Goal: Find specific page/section: Find specific page/section

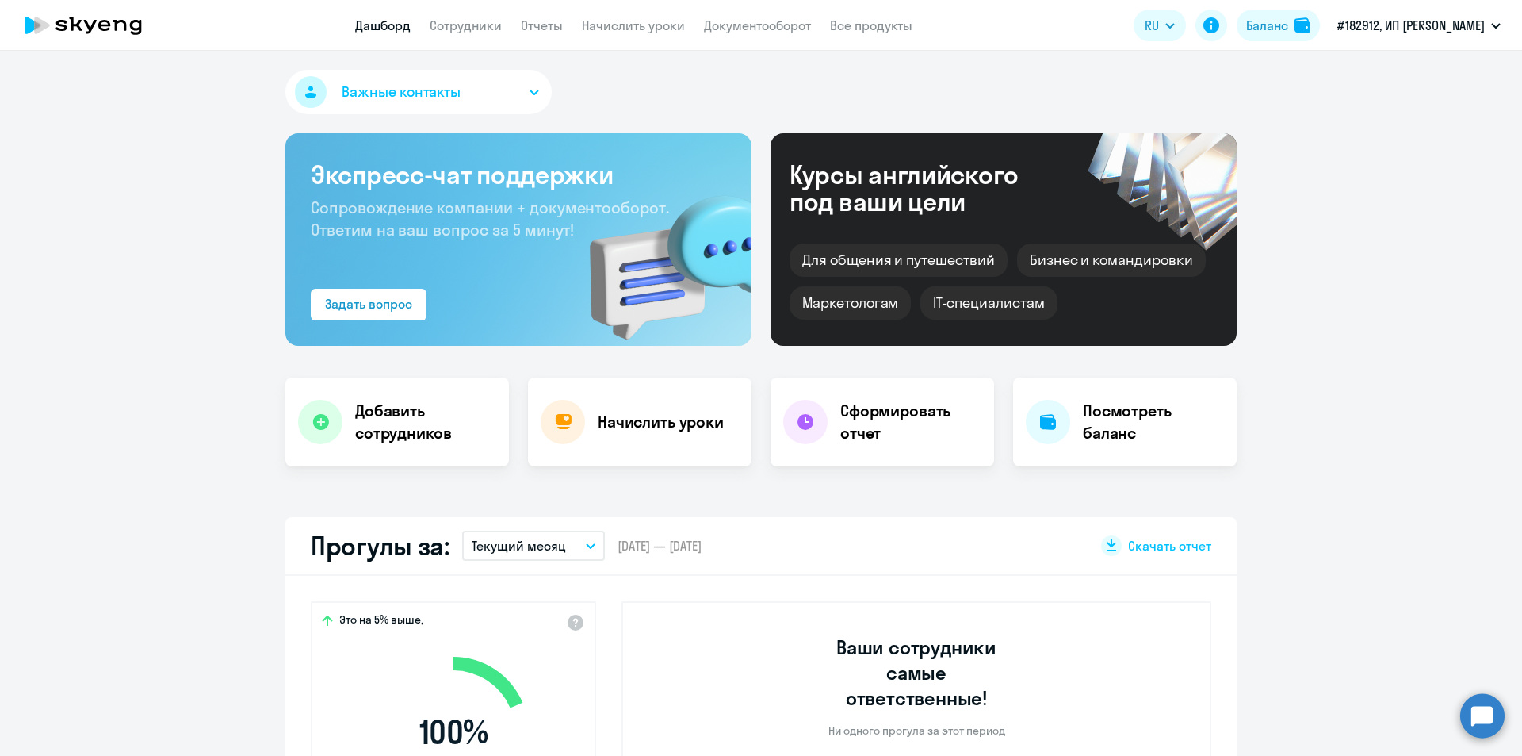
select select "30"
click at [532, 17] on app-menu-item-link "Отчеты" at bounding box center [542, 26] width 42 height 20
click at [534, 17] on app-menu-item-link "Отчеты" at bounding box center [542, 26] width 42 height 20
click at [544, 28] on link "Отчеты" at bounding box center [542, 25] width 42 height 16
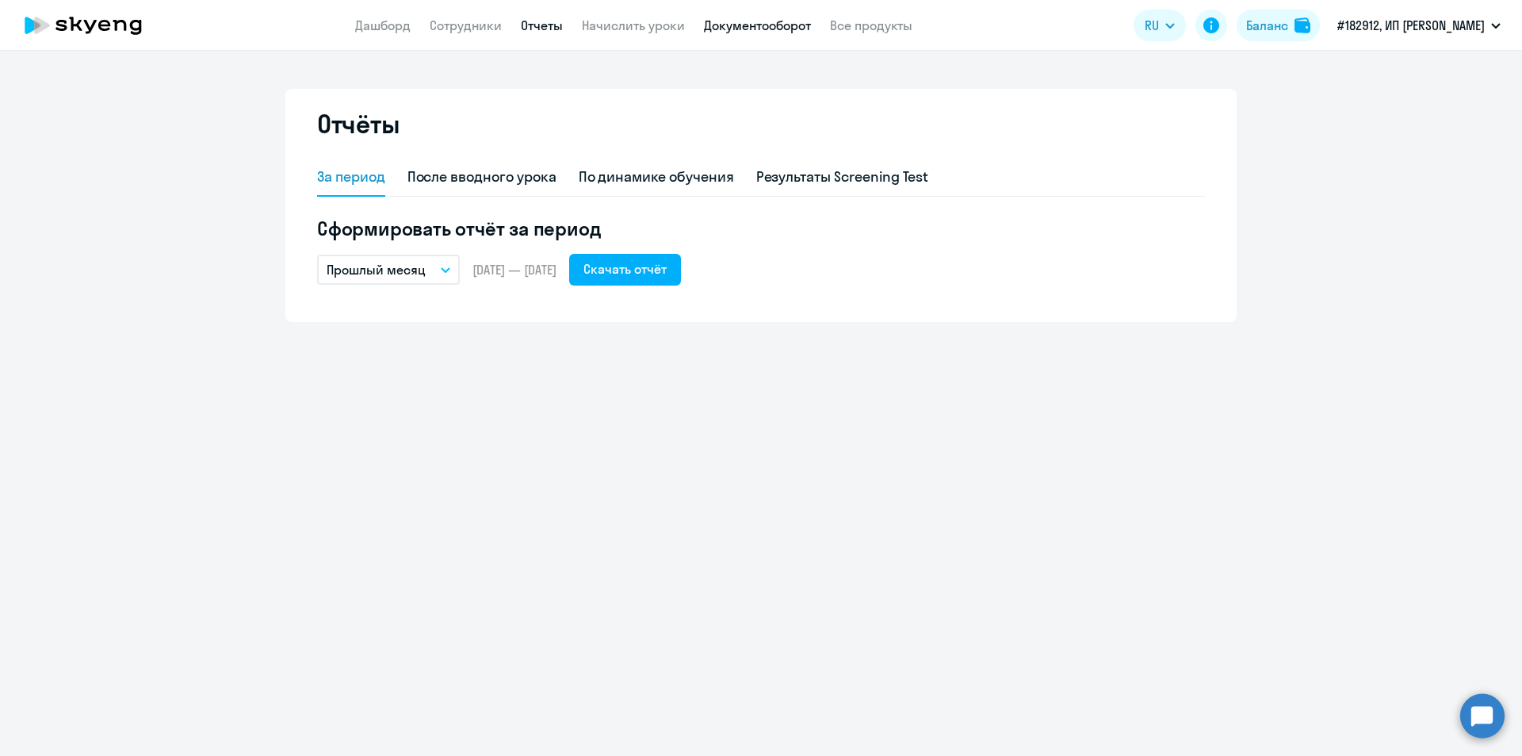
click at [766, 21] on link "Документооборот" at bounding box center [757, 25] width 107 height 16
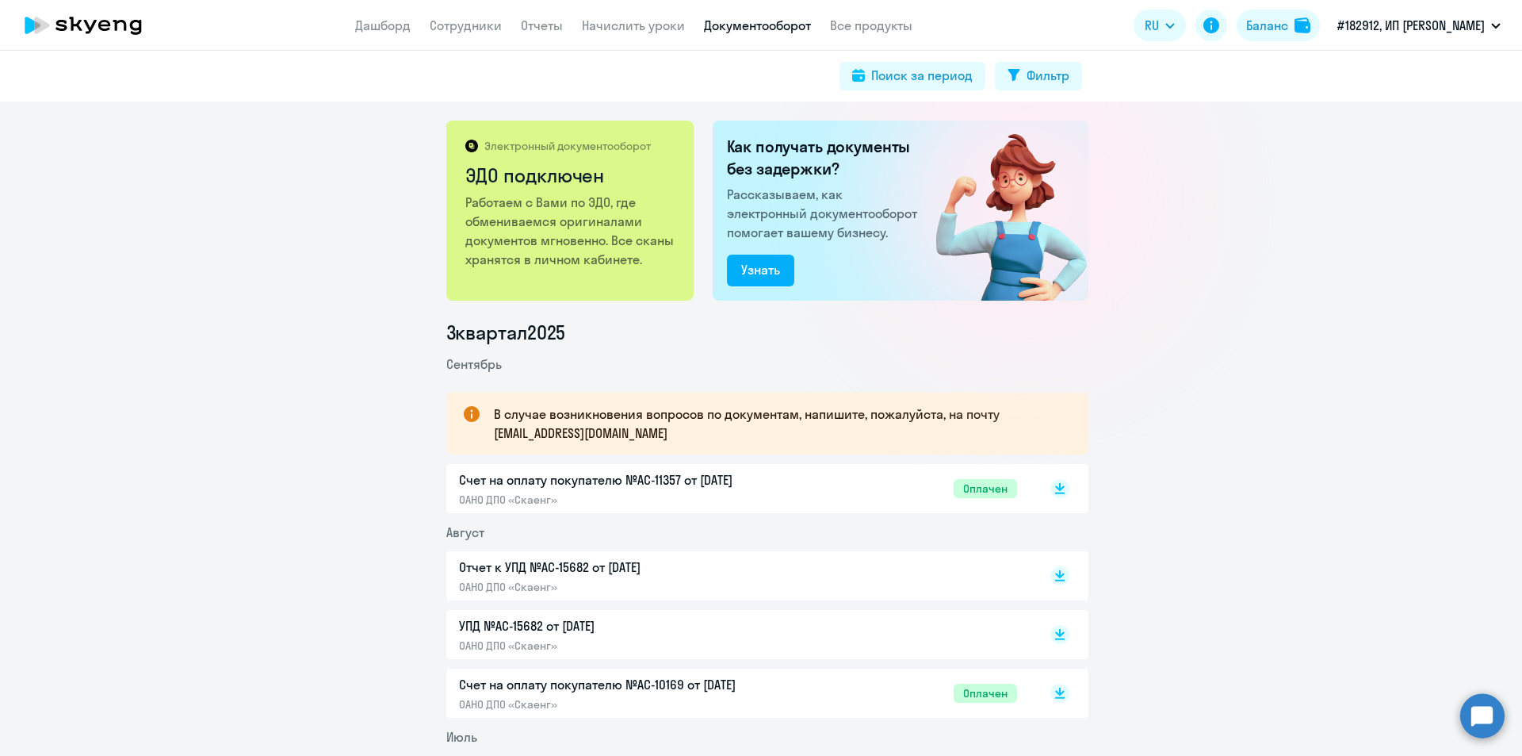
click at [784, 483] on p "Счет на оплату покупателю №AC-11357 от [DATE]" at bounding box center [625, 479] width 333 height 19
